Goal: Task Accomplishment & Management: Manage account settings

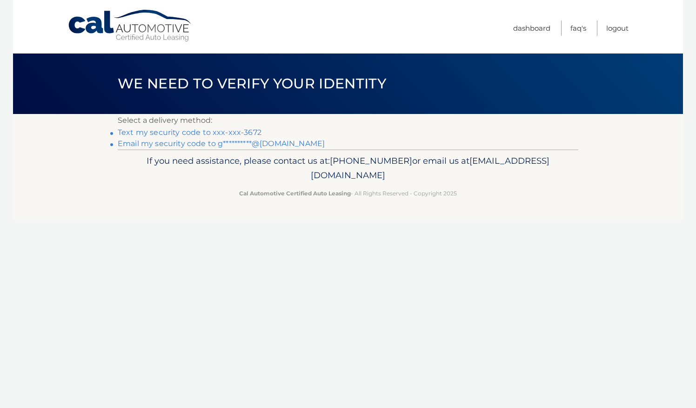
click at [172, 131] on link "Text my security code to xxx-xxx-3672" at bounding box center [190, 132] width 144 height 9
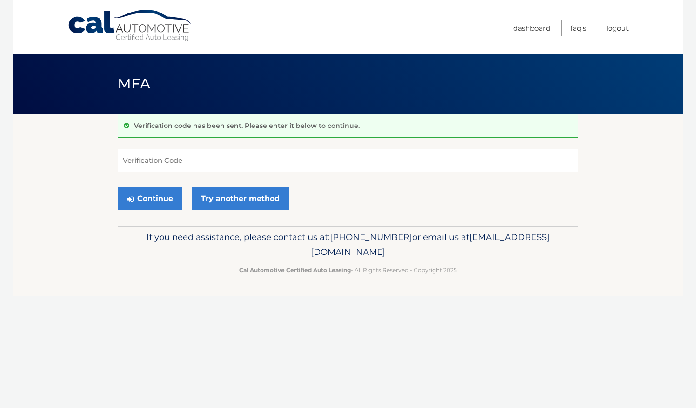
click at [170, 159] on input "Verification Code" at bounding box center [348, 160] width 461 height 23
type input "619416"
click at [118, 187] on button "Continue" at bounding box center [150, 198] width 65 height 23
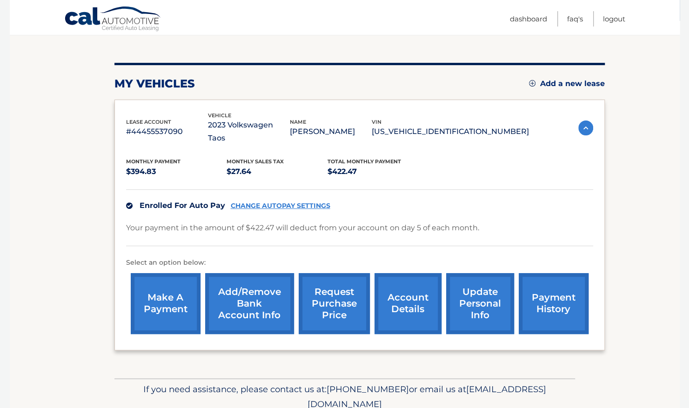
scroll to position [119, 0]
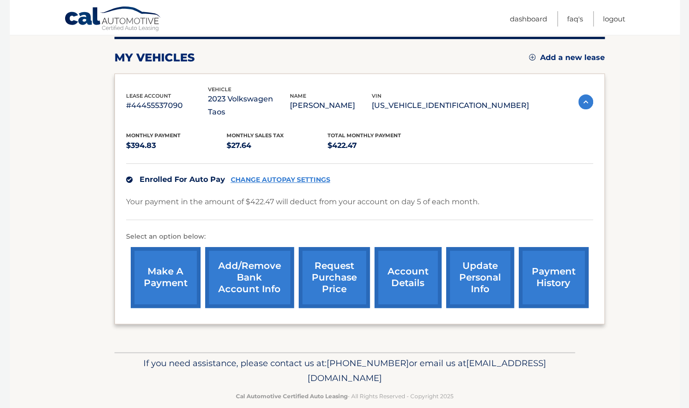
click at [571, 277] on link "payment history" at bounding box center [554, 277] width 70 height 61
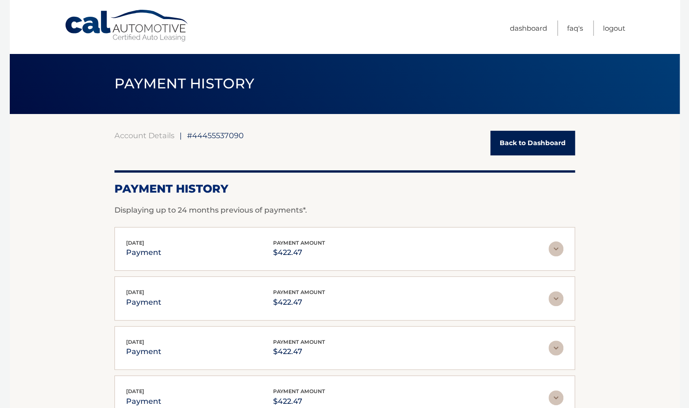
click at [531, 149] on link "Back to Dashboard" at bounding box center [533, 143] width 85 height 25
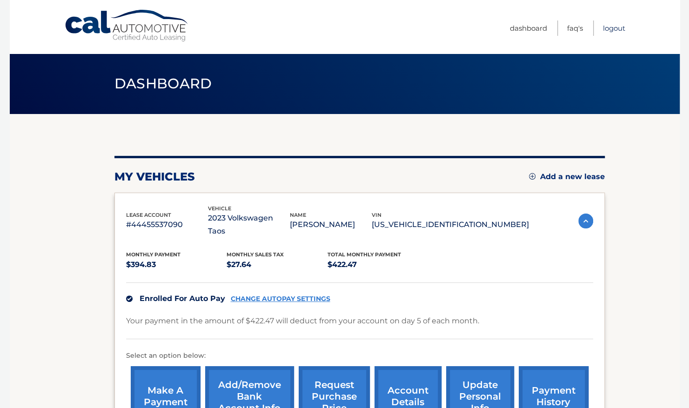
click at [618, 29] on link "Logout" at bounding box center [614, 27] width 22 height 15
